Goal: Task Accomplishment & Management: Manage account settings

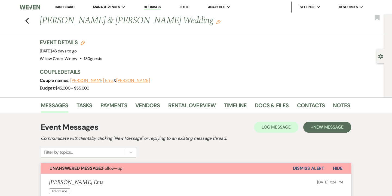
click at [150, 6] on link "Bookings" at bounding box center [152, 7] width 17 height 5
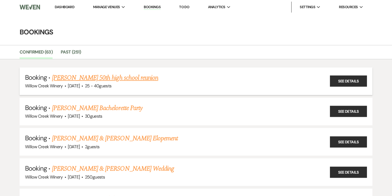
click at [75, 75] on link "[PERSON_NAME] 50th high school reunion" at bounding box center [105, 78] width 107 height 10
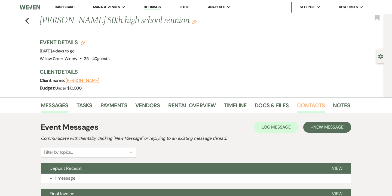
click at [308, 107] on link "Contacts" at bounding box center [311, 107] width 28 height 12
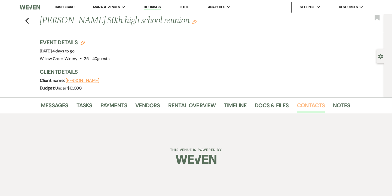
scroll to position [4, 0]
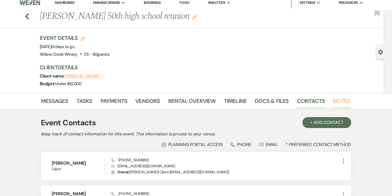
click at [337, 104] on link "Notes" at bounding box center [341, 102] width 17 height 12
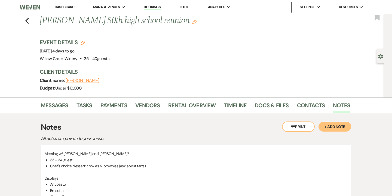
drag, startPoint x: 39, startPoint y: 19, endPoint x: 173, endPoint y: 20, distance: 134.4
click at [173, 20] on div "Previous [PERSON_NAME] 50th high school reunion Edit" at bounding box center [192, 20] width 311 height 13
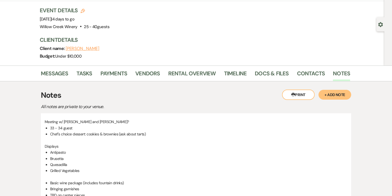
scroll to position [28, 0]
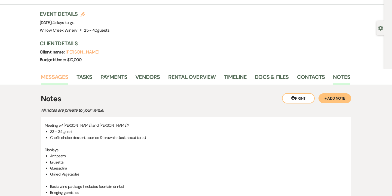
click at [48, 79] on link "Messages" at bounding box center [55, 78] width 28 height 12
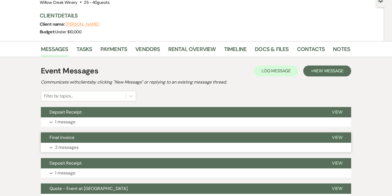
click at [71, 147] on p "3 messages" at bounding box center [67, 147] width 24 height 7
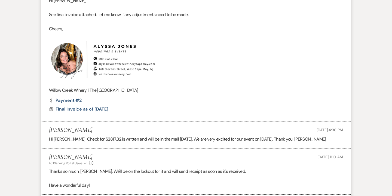
scroll to position [226, 0]
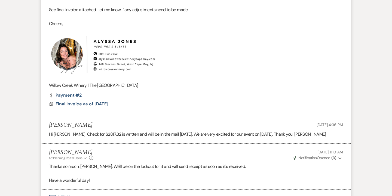
click at [77, 102] on span "Final Invoice as of [DATE]" at bounding box center [82, 104] width 53 height 6
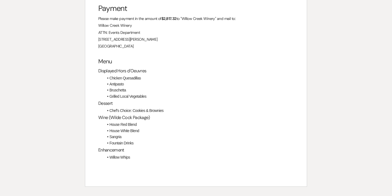
scroll to position [584, 0]
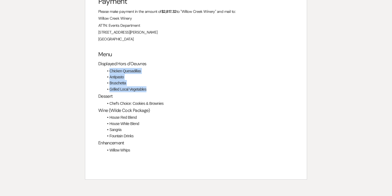
drag, startPoint x: 109, startPoint y: 71, endPoint x: 153, endPoint y: 90, distance: 48.7
click at [153, 90] on ul "Chicken Quesadillas Antipasto Bruschetta Grilled Local Vegetables" at bounding box center [199, 80] width 190 height 25
copy ul "Chicken Quesadillas Antipasto Bruschetta Grilled Local Vegetables"
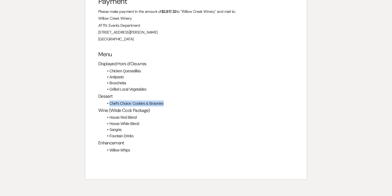
drag, startPoint x: 165, startPoint y: 102, endPoint x: 109, endPoint y: 102, distance: 56.4
click at [109, 102] on li "Chef's Choice: Cookies & Brownies" at bounding box center [199, 103] width 190 height 6
copy li "Chef's Choice: Cookies & Brownies"
click at [134, 112] on h3 "Wine (Wilde Cock Package)" at bounding box center [196, 110] width 196 height 8
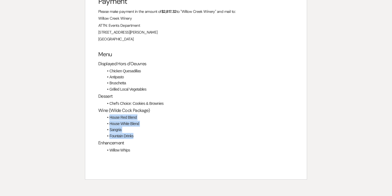
drag, startPoint x: 109, startPoint y: 118, endPoint x: 136, endPoint y: 138, distance: 34.1
click at [136, 138] on ul "House Red Blend House White Blend Sangria Fountain Drinks" at bounding box center [199, 126] width 190 height 25
click at [141, 147] on li "Willow Whips" at bounding box center [199, 150] width 190 height 6
